Goal: Information Seeking & Learning: Learn about a topic

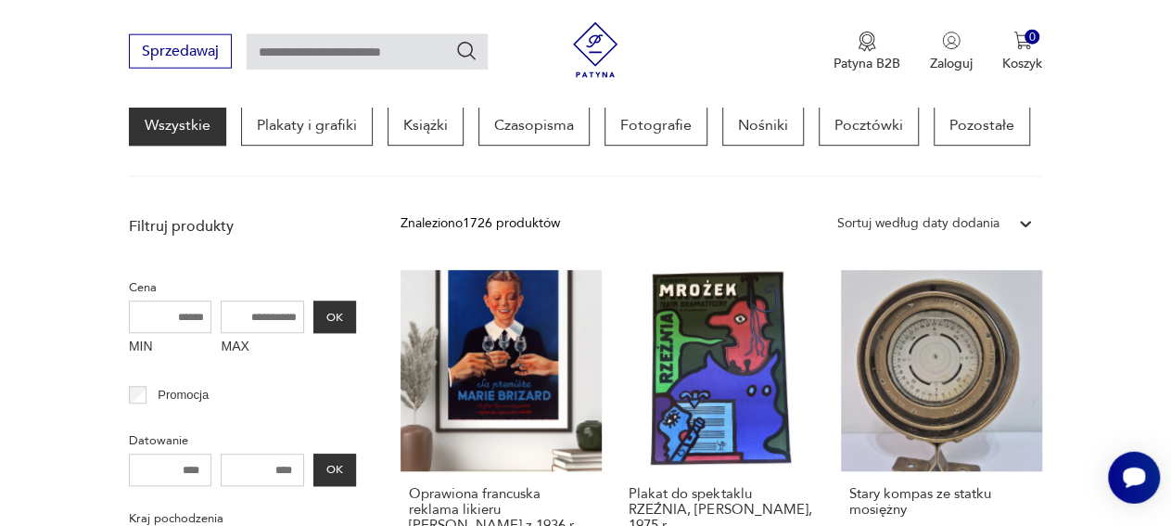
scroll to position [703, 0]
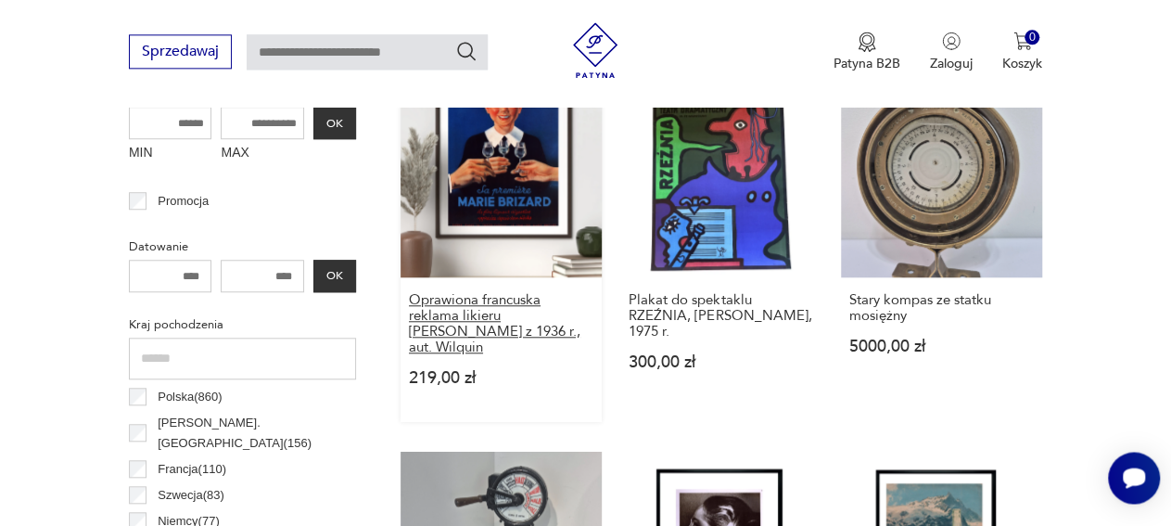
click at [478, 300] on h3 "Oprawiona francuska reklama likieru [PERSON_NAME] z 1936 r., aut. Wilquin" at bounding box center [501, 323] width 185 height 63
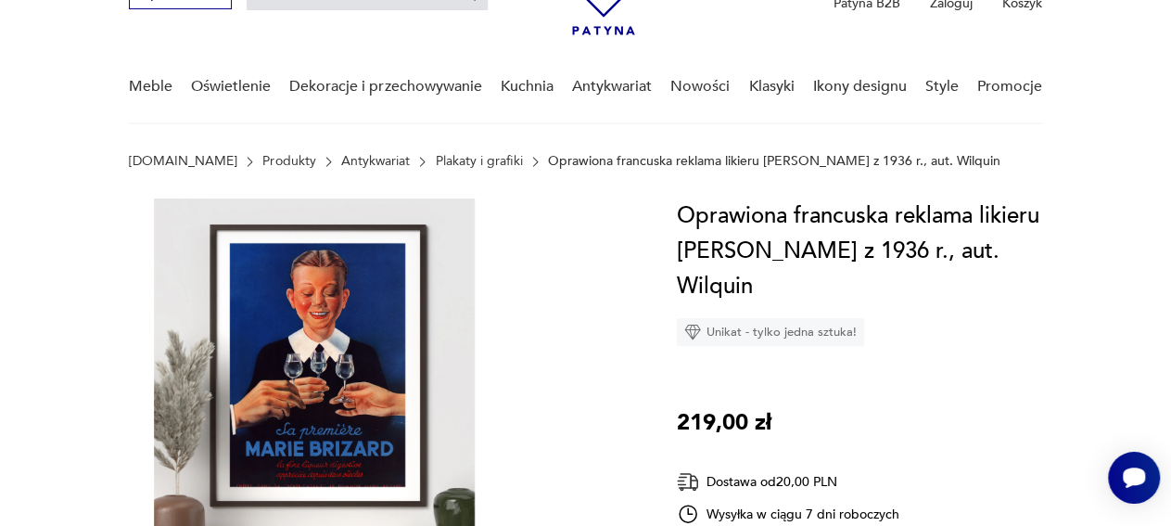
scroll to position [96, 0]
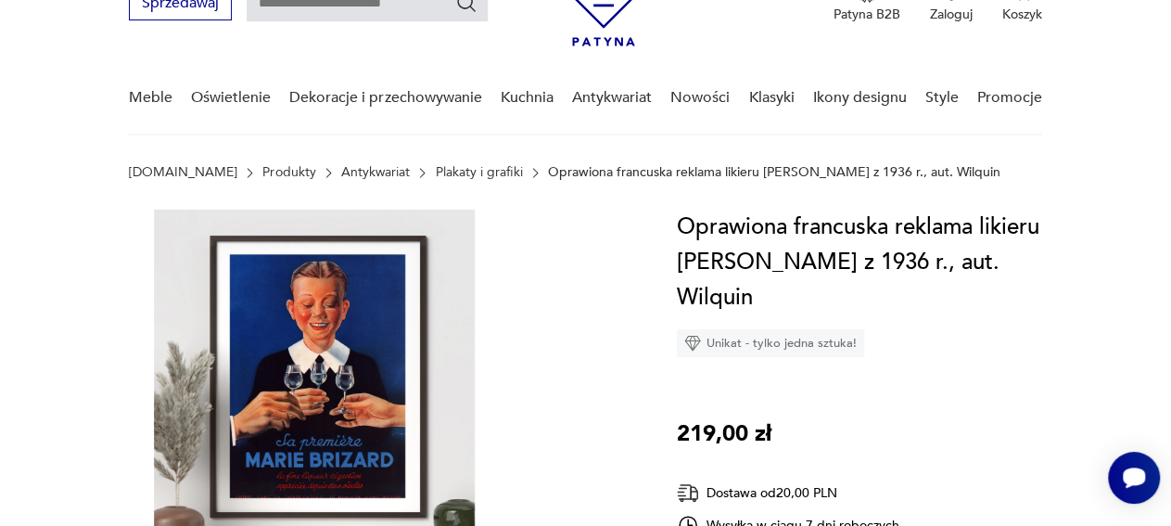
click at [458, 168] on link "Plakaty i grafiki" at bounding box center [478, 172] width 87 height 15
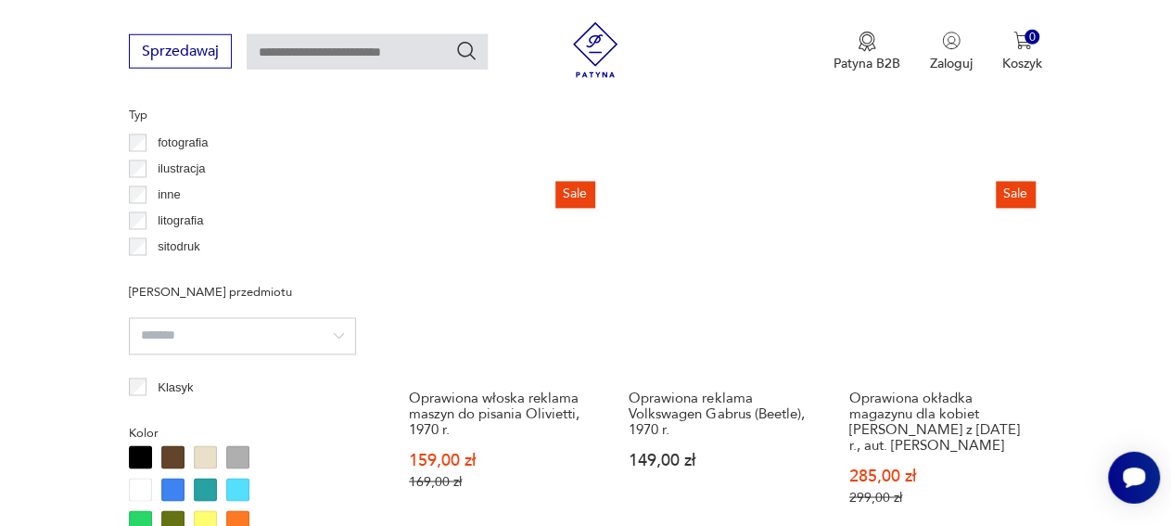
scroll to position [1341, 0]
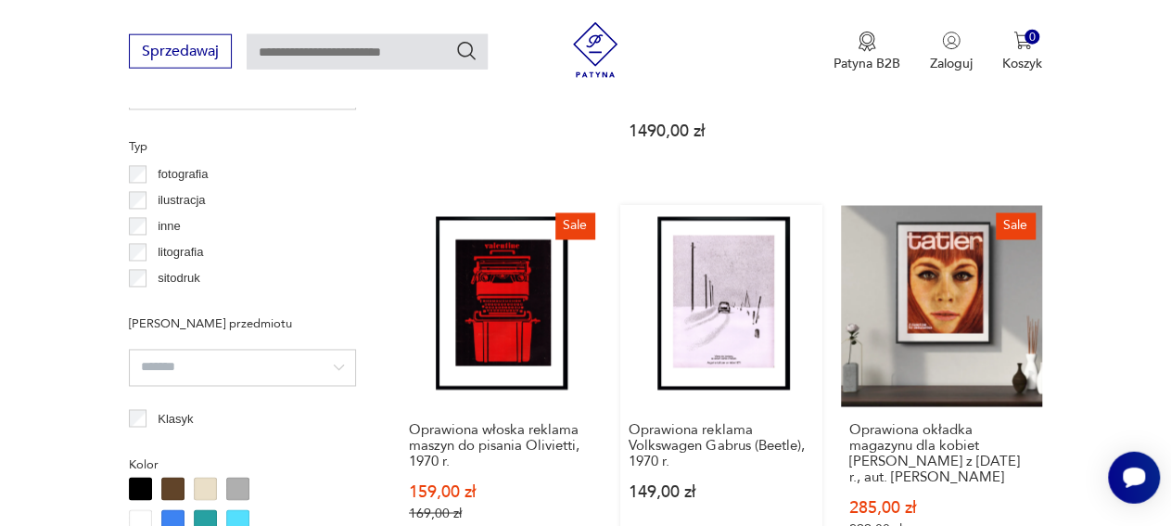
click at [725, 263] on link "Oprawiona reklama Volkswagen Gabrus (Beetle), 1970 r. 149,00 zł" at bounding box center [720, 389] width 201 height 367
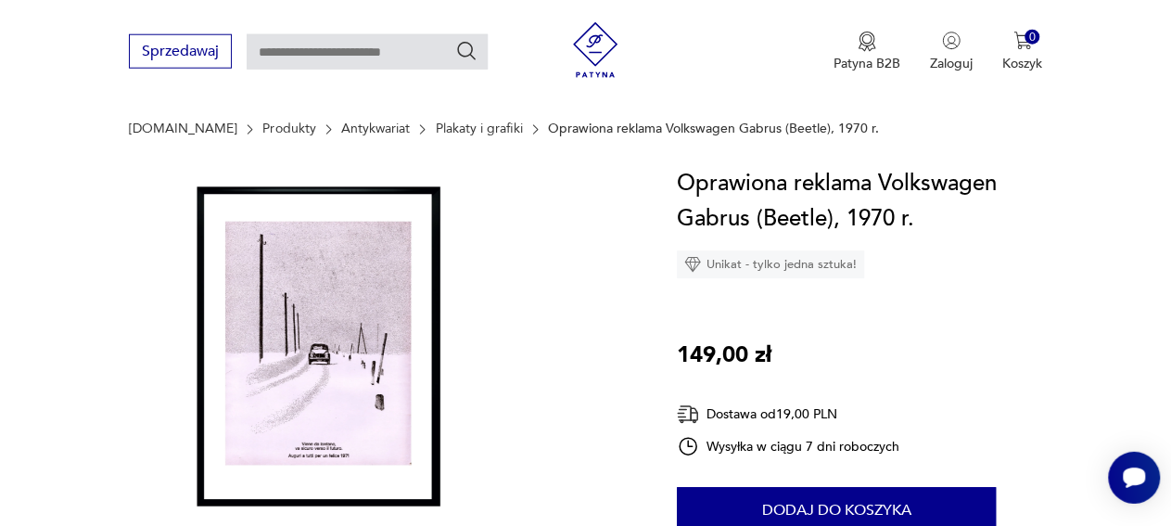
scroll to position [98, 0]
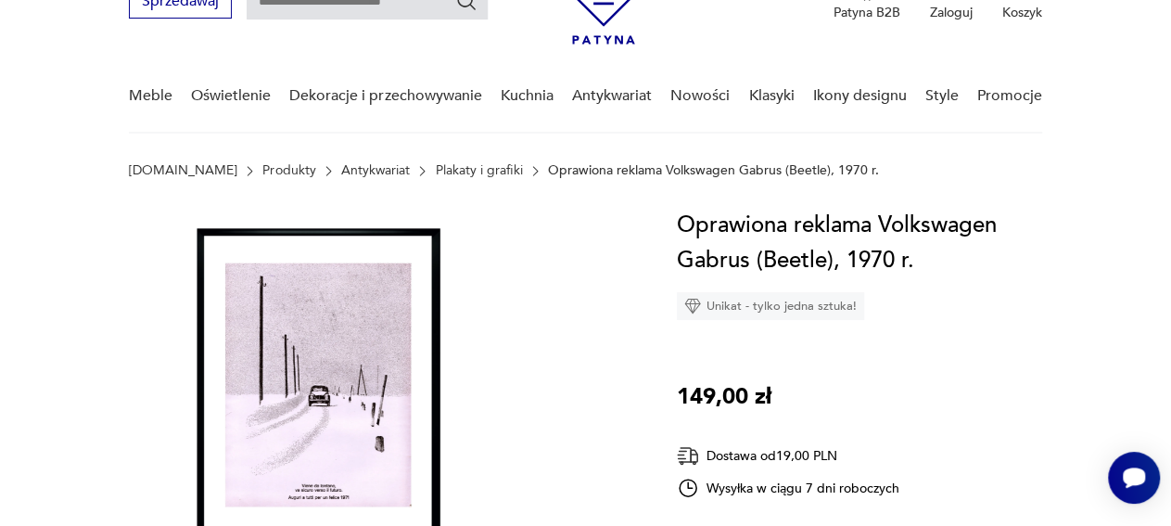
click at [437, 170] on link "Plakaty i grafiki" at bounding box center [478, 170] width 87 height 15
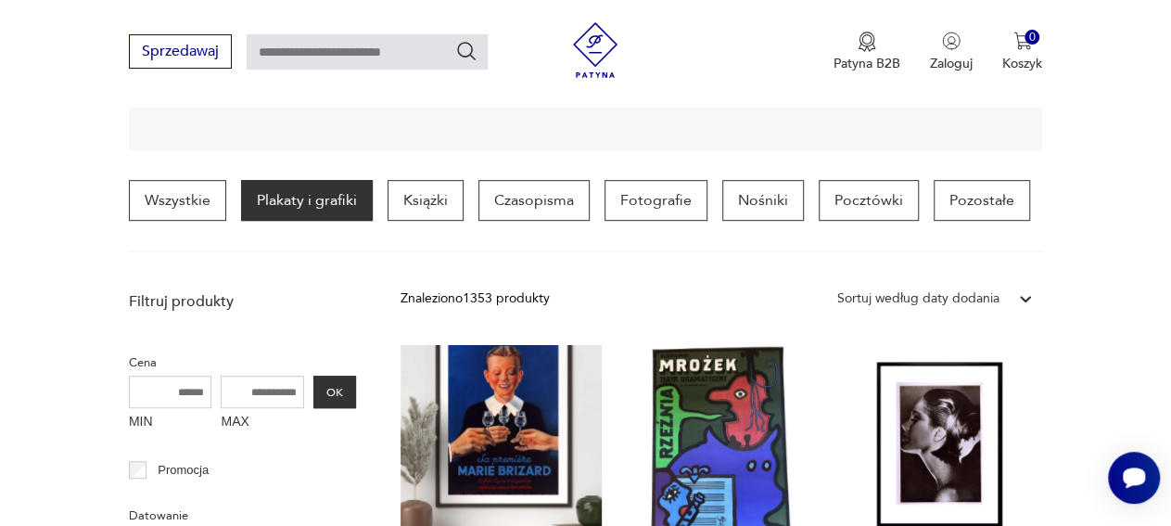
scroll to position [473, 0]
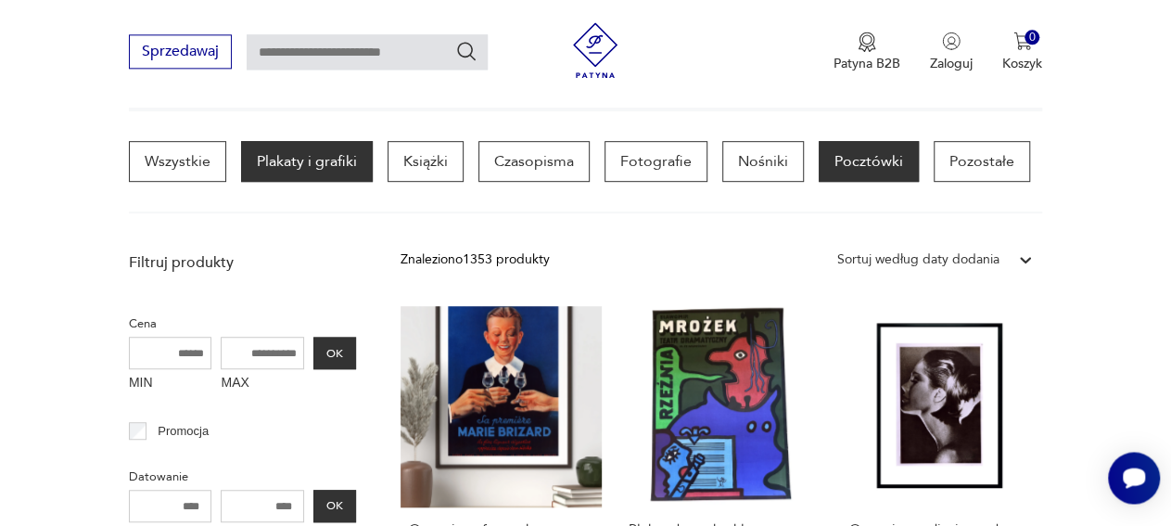
click at [864, 164] on p "Pocztówki" at bounding box center [869, 161] width 100 height 41
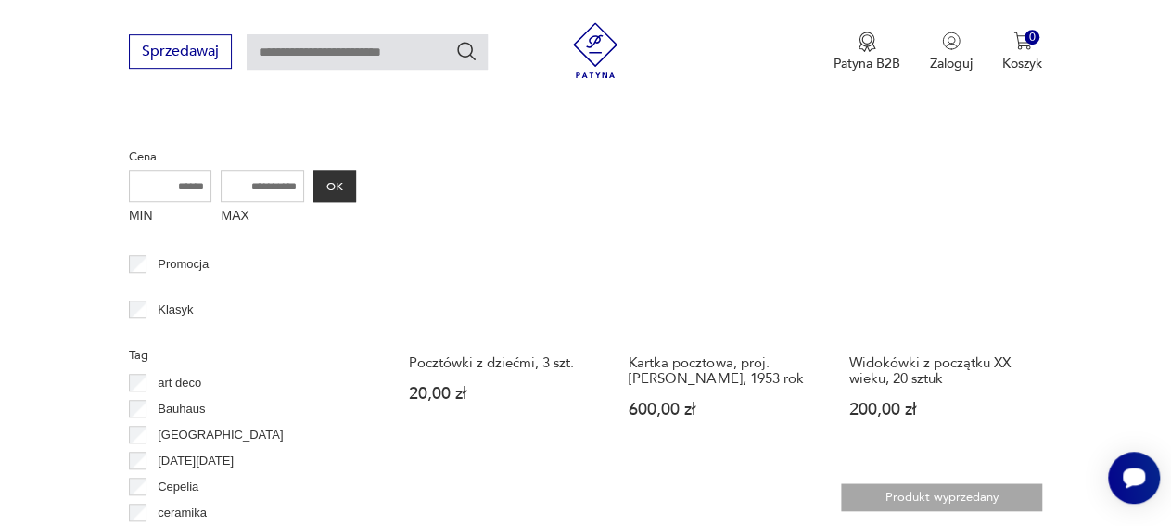
scroll to position [629, 0]
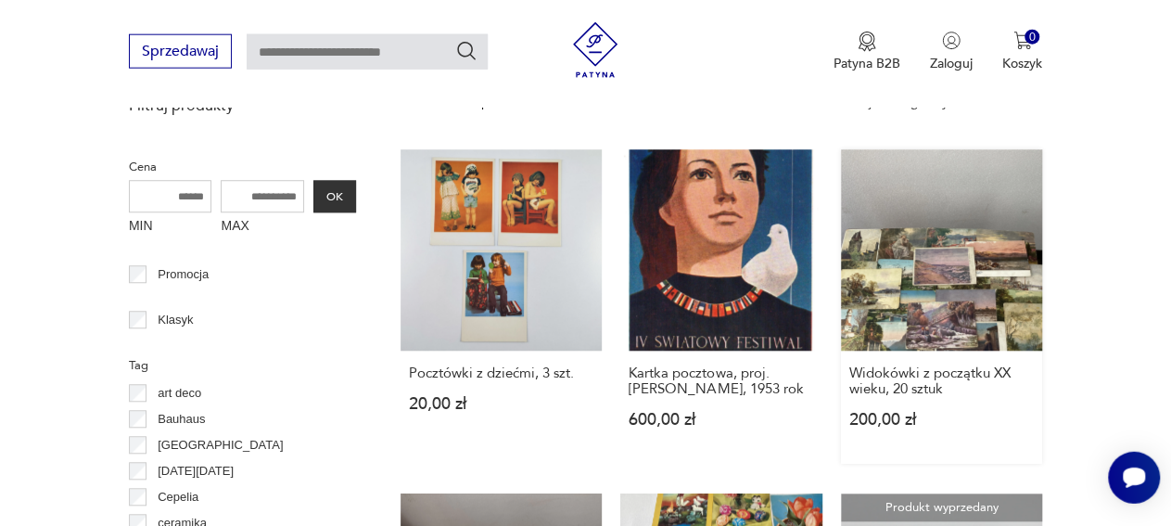
click at [929, 296] on link "Widokówki z początku XX wieku, 20 sztuk 200,00 zł" at bounding box center [941, 307] width 201 height 314
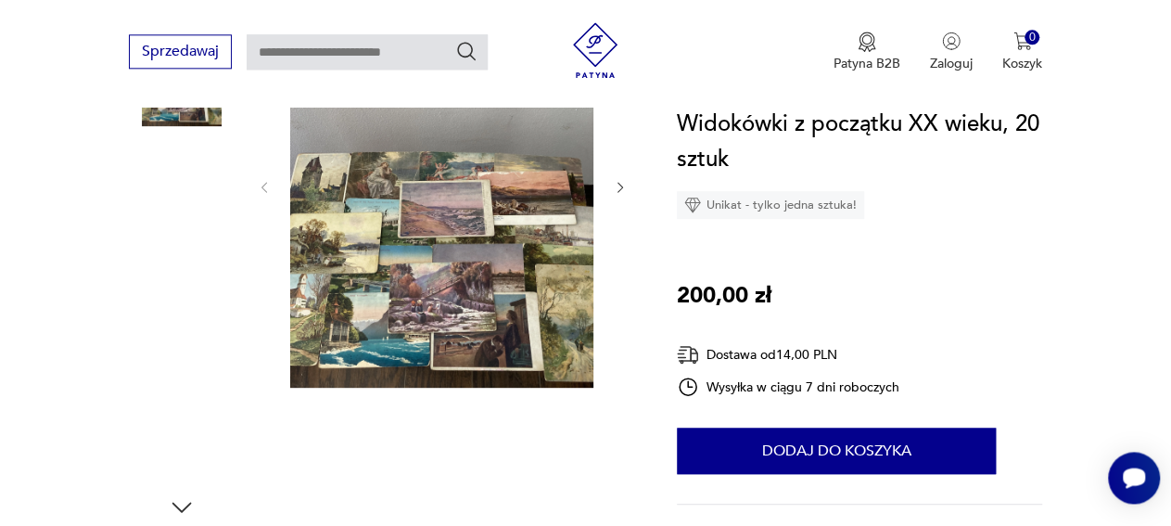
scroll to position [289, 0]
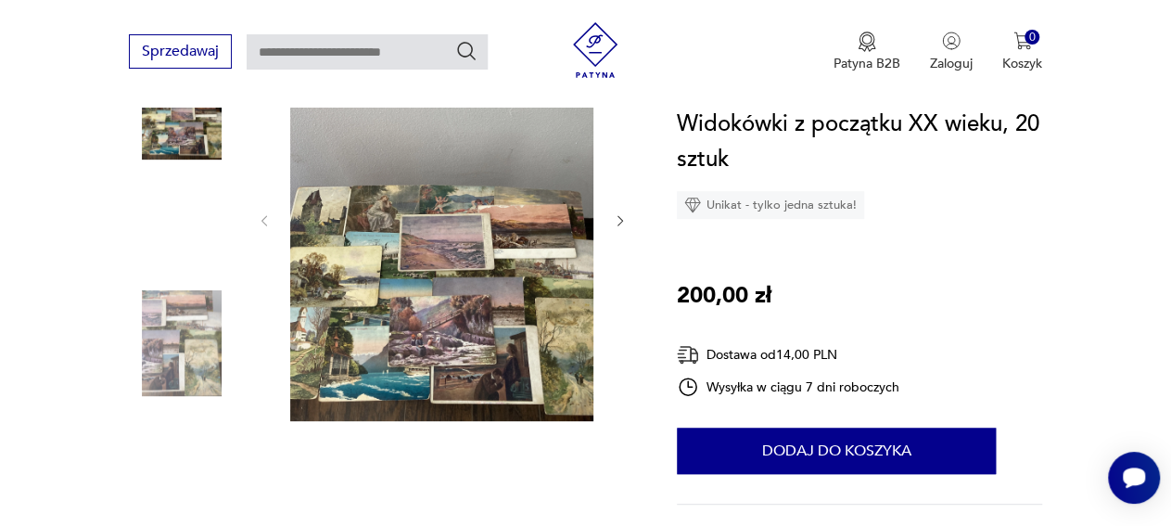
click at [160, 134] on img at bounding box center [182, 107] width 106 height 106
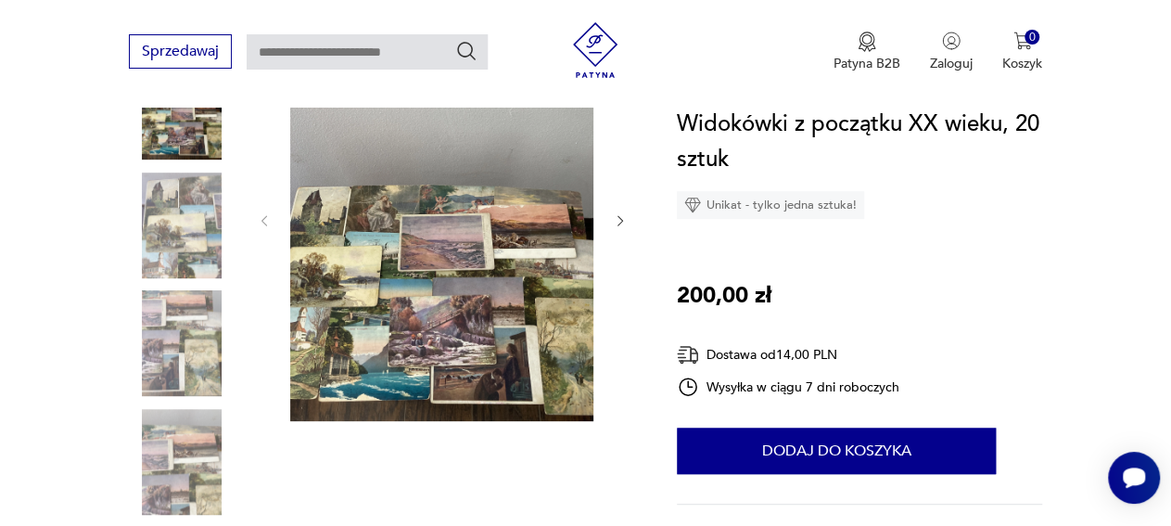
click at [173, 227] on img at bounding box center [182, 225] width 106 height 106
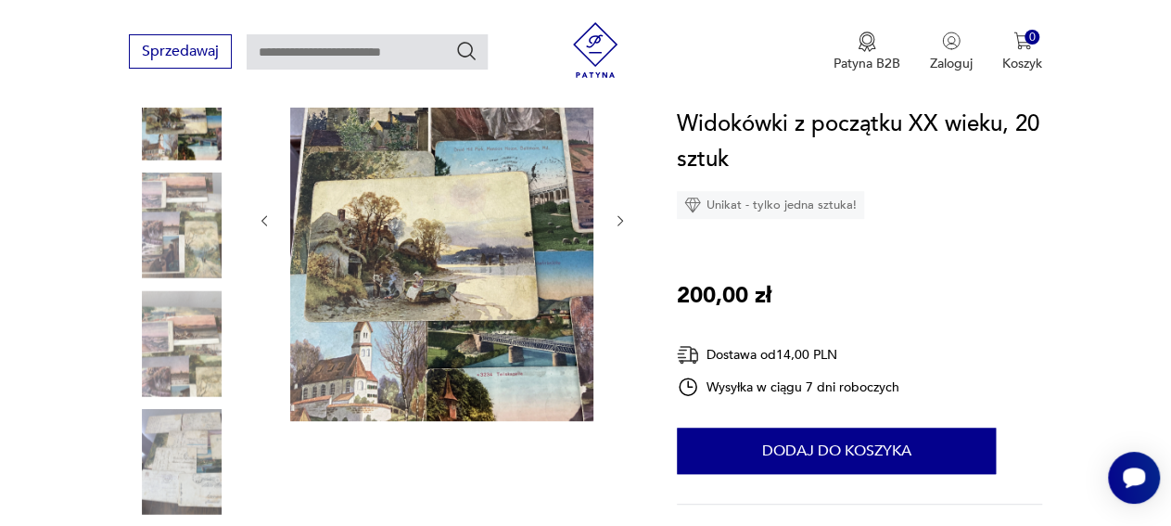
click at [181, 351] on img at bounding box center [182, 343] width 106 height 106
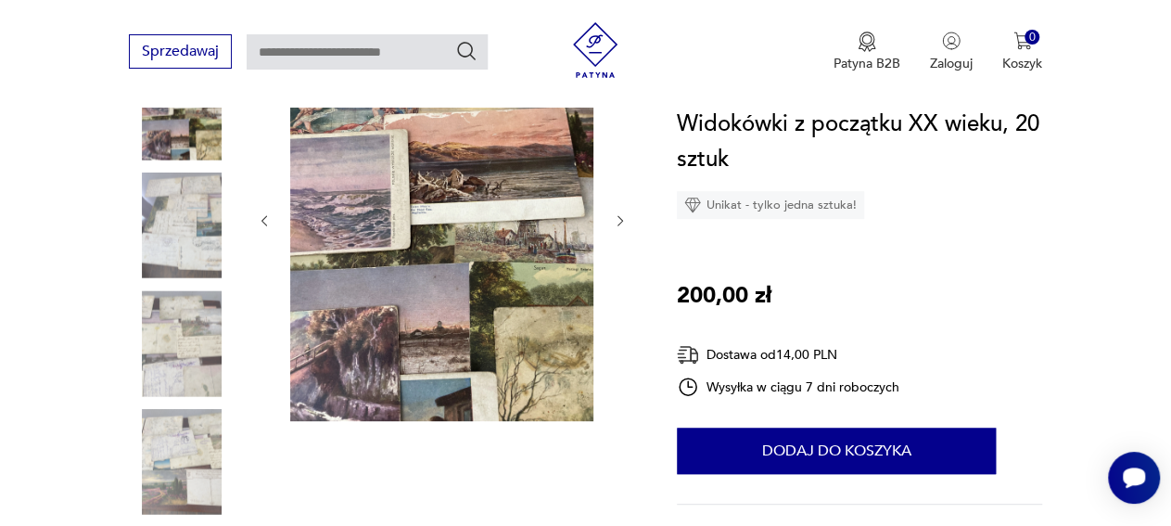
click at [182, 239] on img at bounding box center [182, 225] width 106 height 106
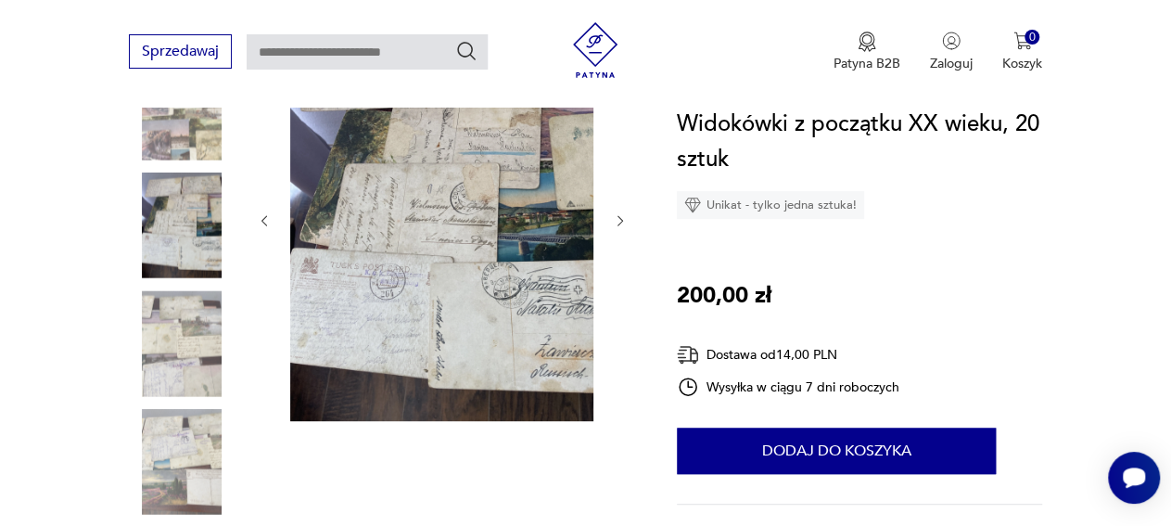
click at [172, 314] on img at bounding box center [182, 343] width 106 height 106
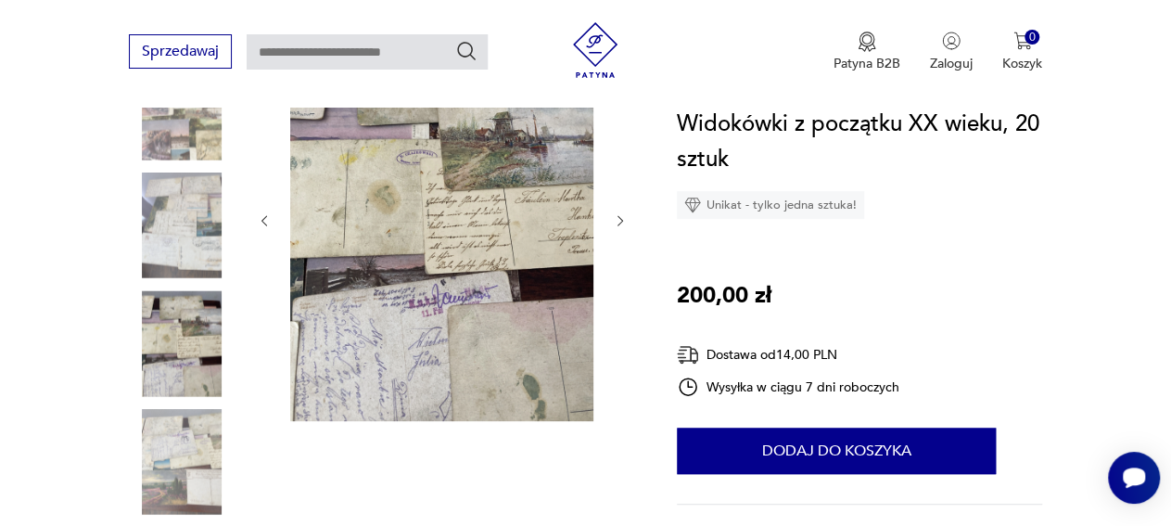
click at [170, 439] on img at bounding box center [182, 462] width 106 height 106
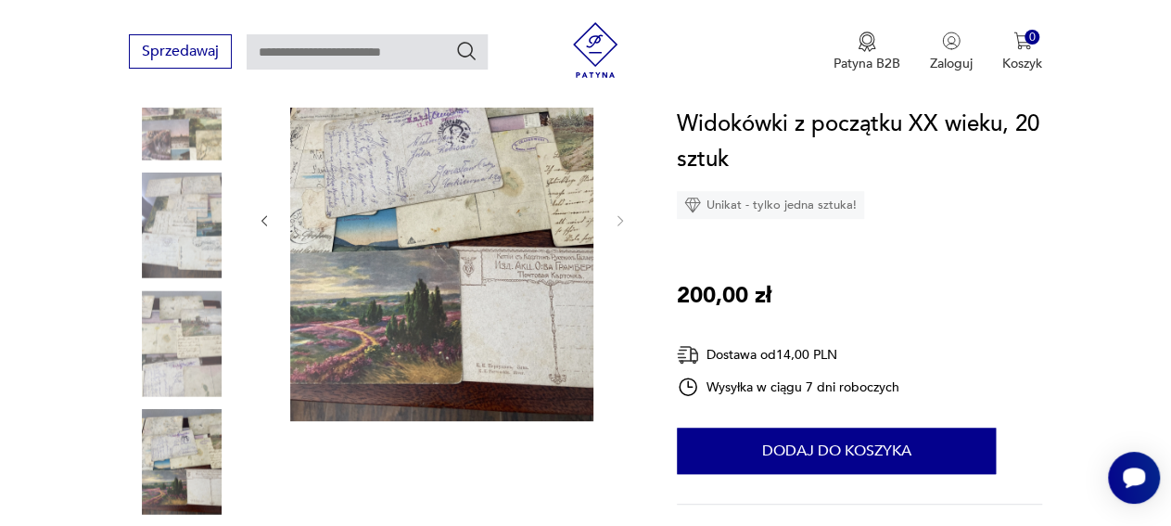
click at [170, 439] on img at bounding box center [182, 462] width 106 height 106
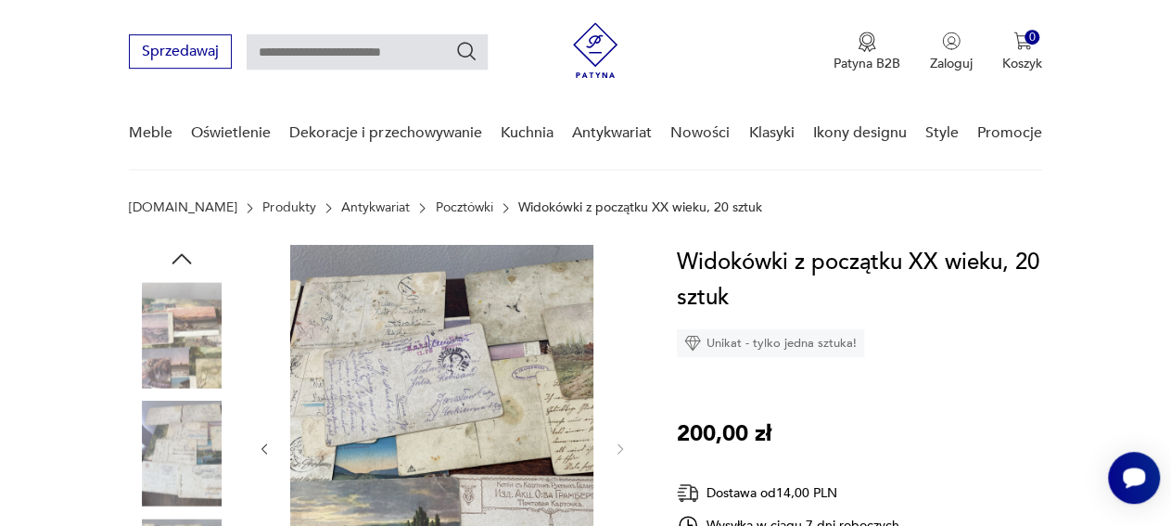
scroll to position [0, 0]
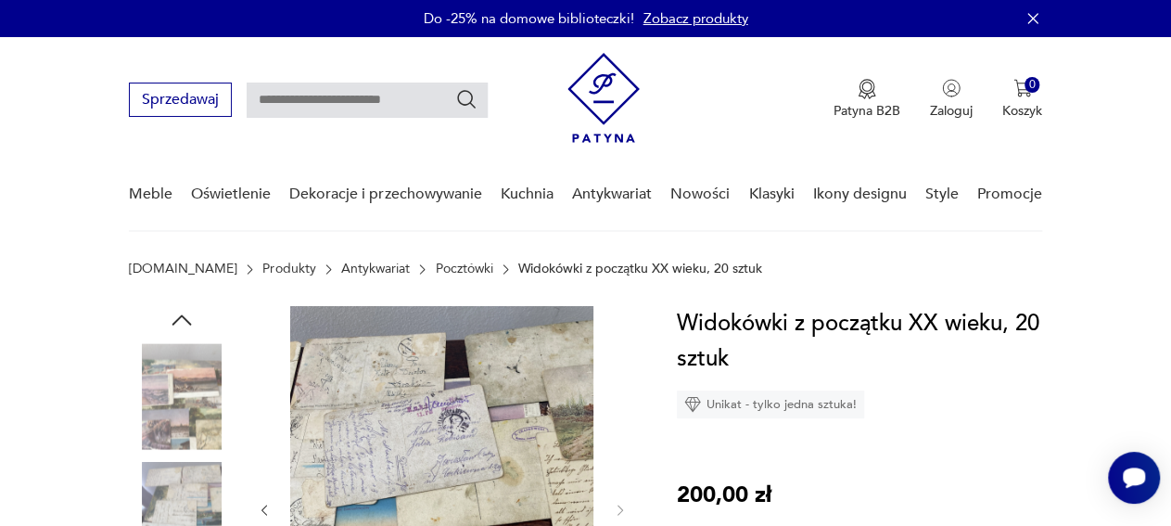
click at [682, 25] on link "Zobacz produkty" at bounding box center [696, 18] width 105 height 19
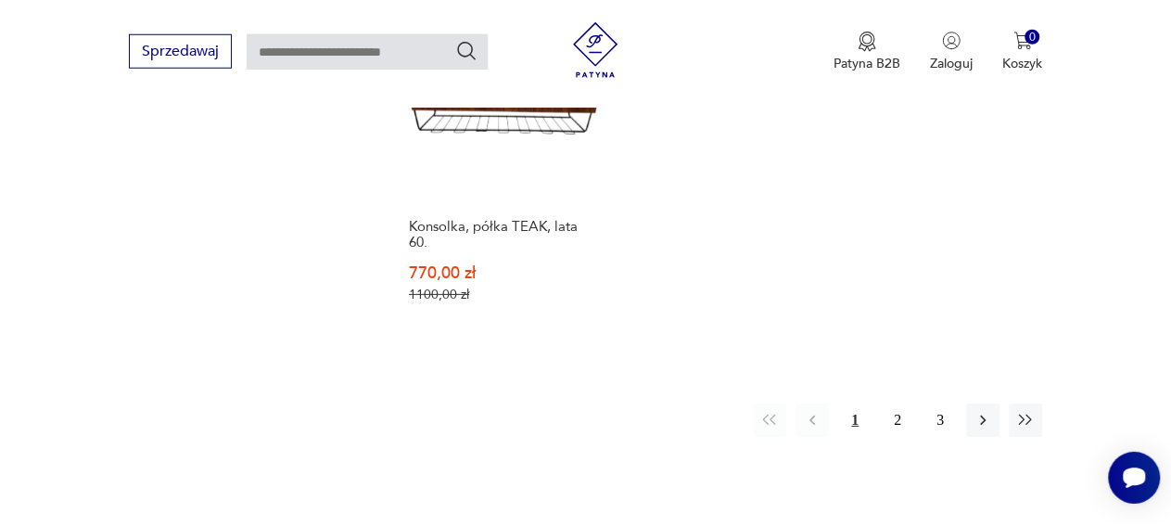
scroll to position [2787, 0]
